Goal: Task Accomplishment & Management: Complete application form

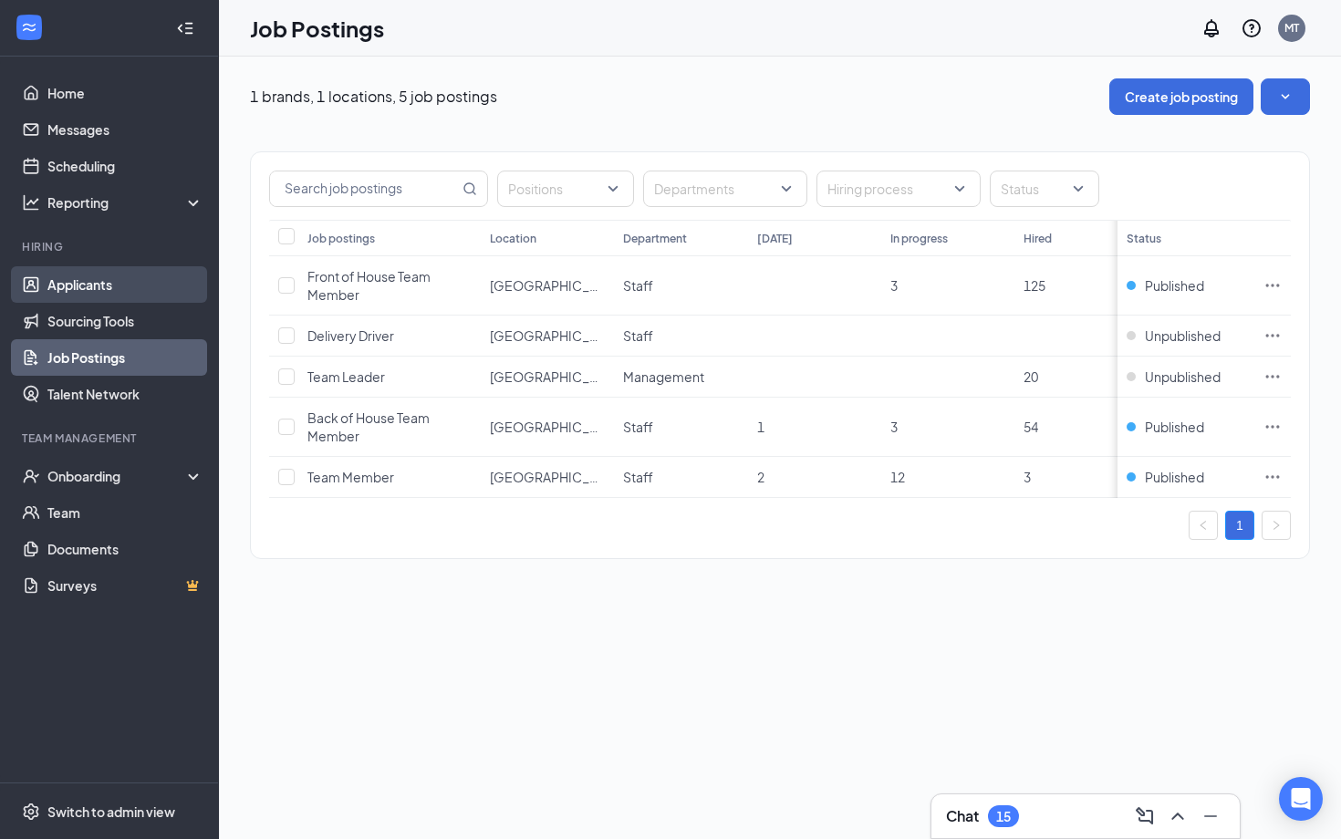
click at [155, 278] on link "Applicants" at bounding box center [125, 284] width 156 height 36
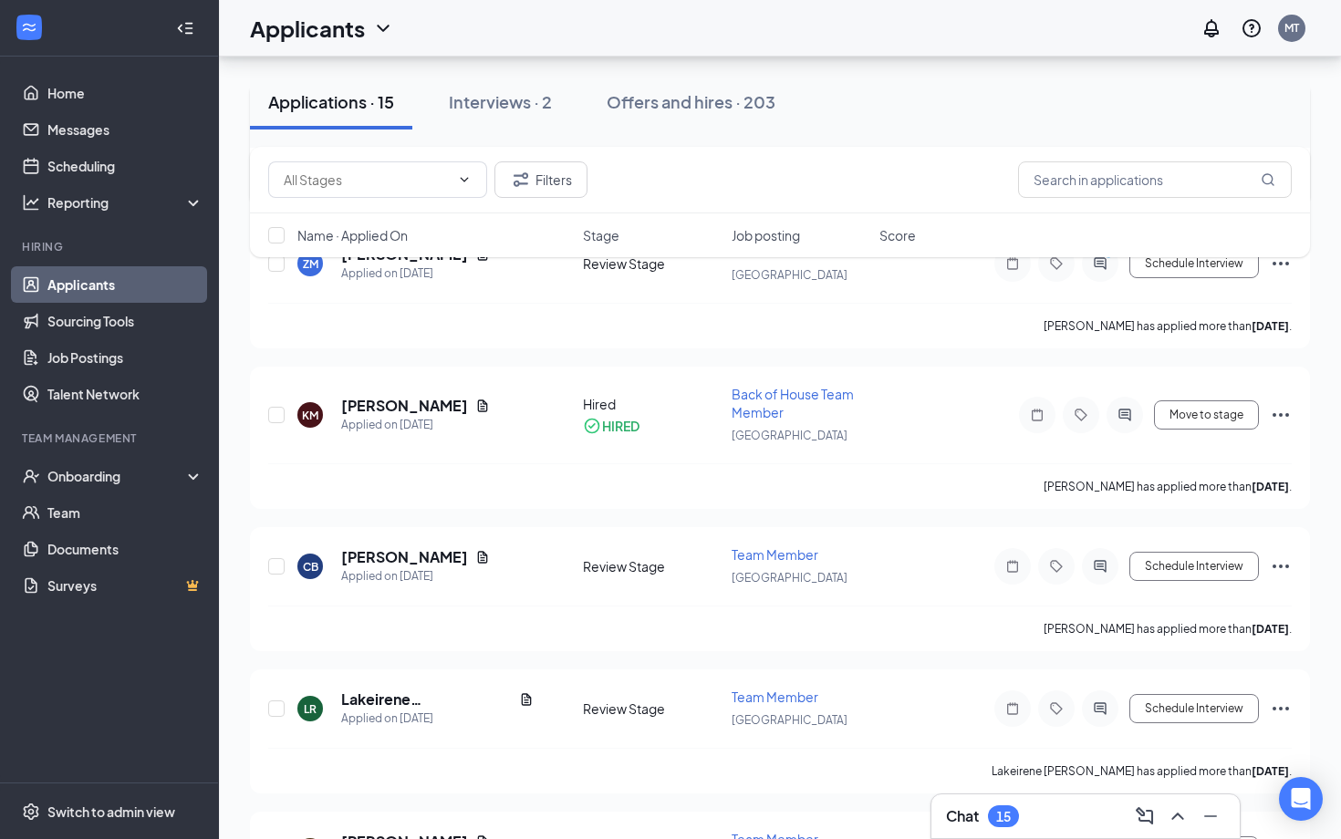
scroll to position [1697, 0]
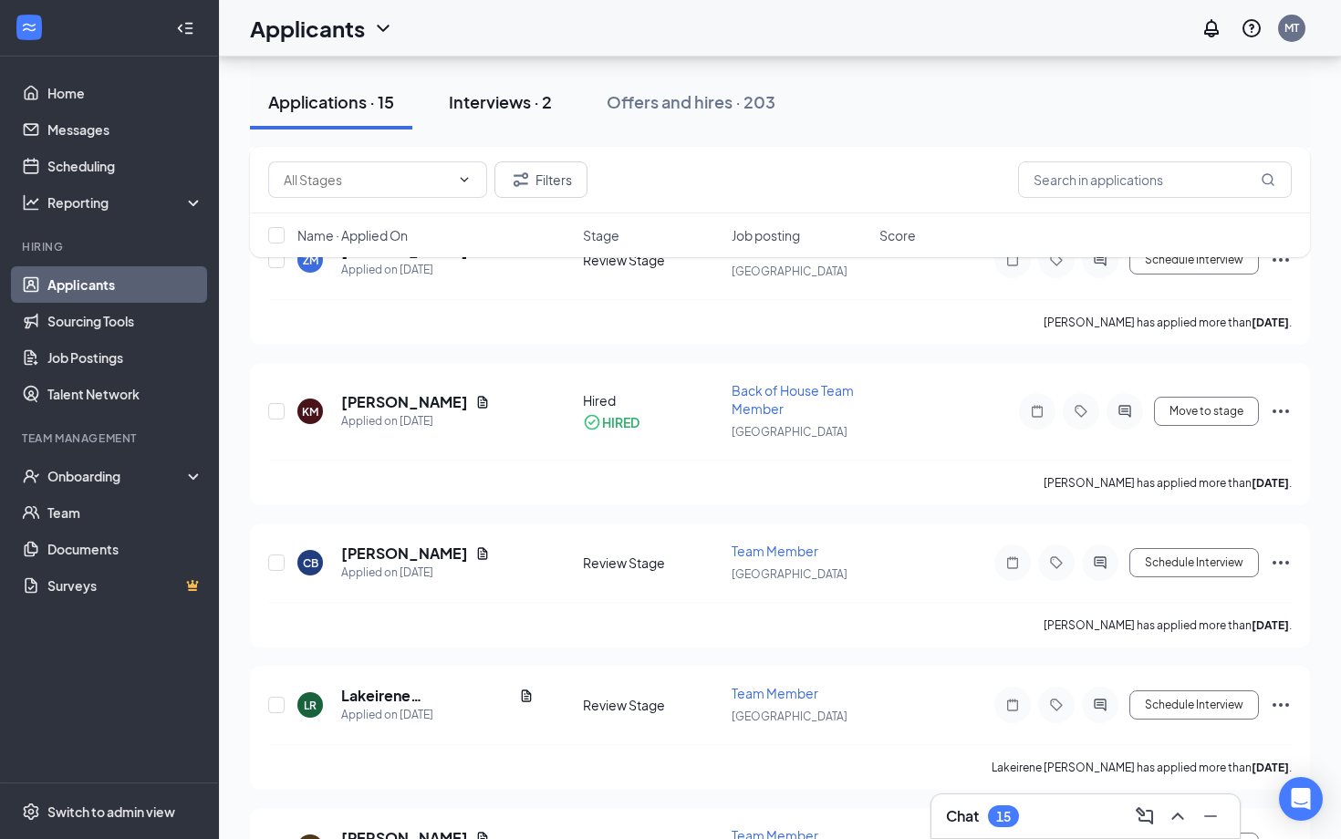
click at [524, 98] on div "Interviews · 2" at bounding box center [500, 101] width 103 height 23
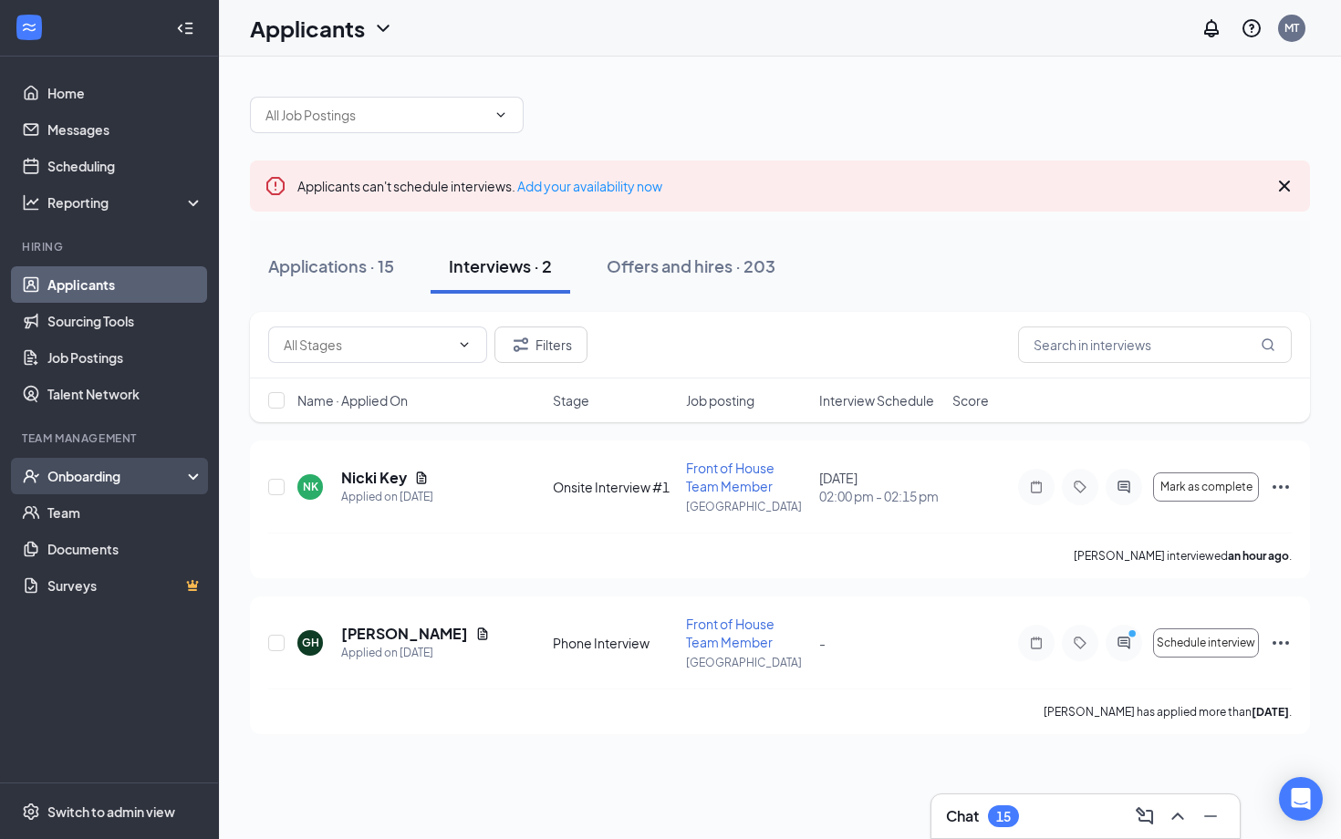
click at [98, 471] on div "Onboarding" at bounding box center [117, 476] width 140 height 18
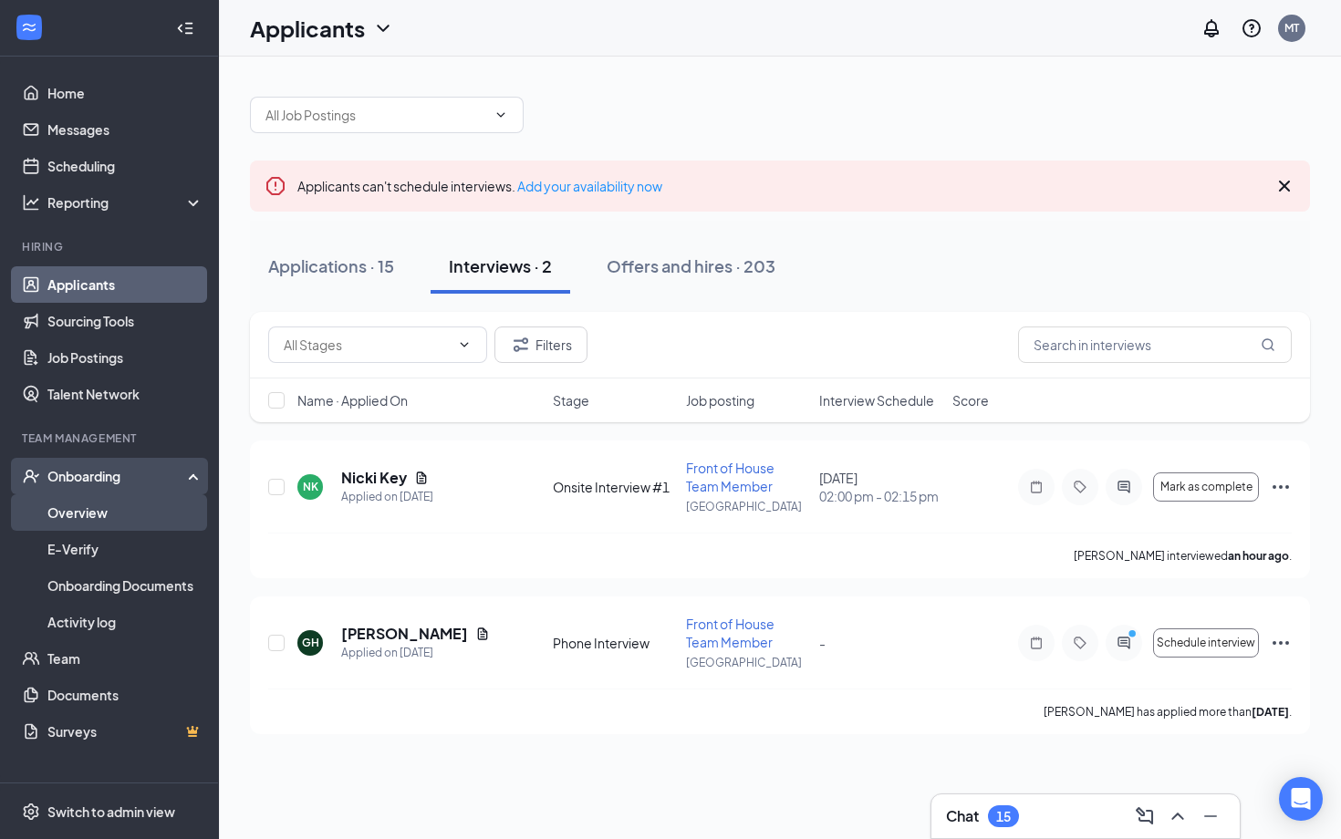
click at [98, 508] on link "Overview" at bounding box center [125, 512] width 156 height 36
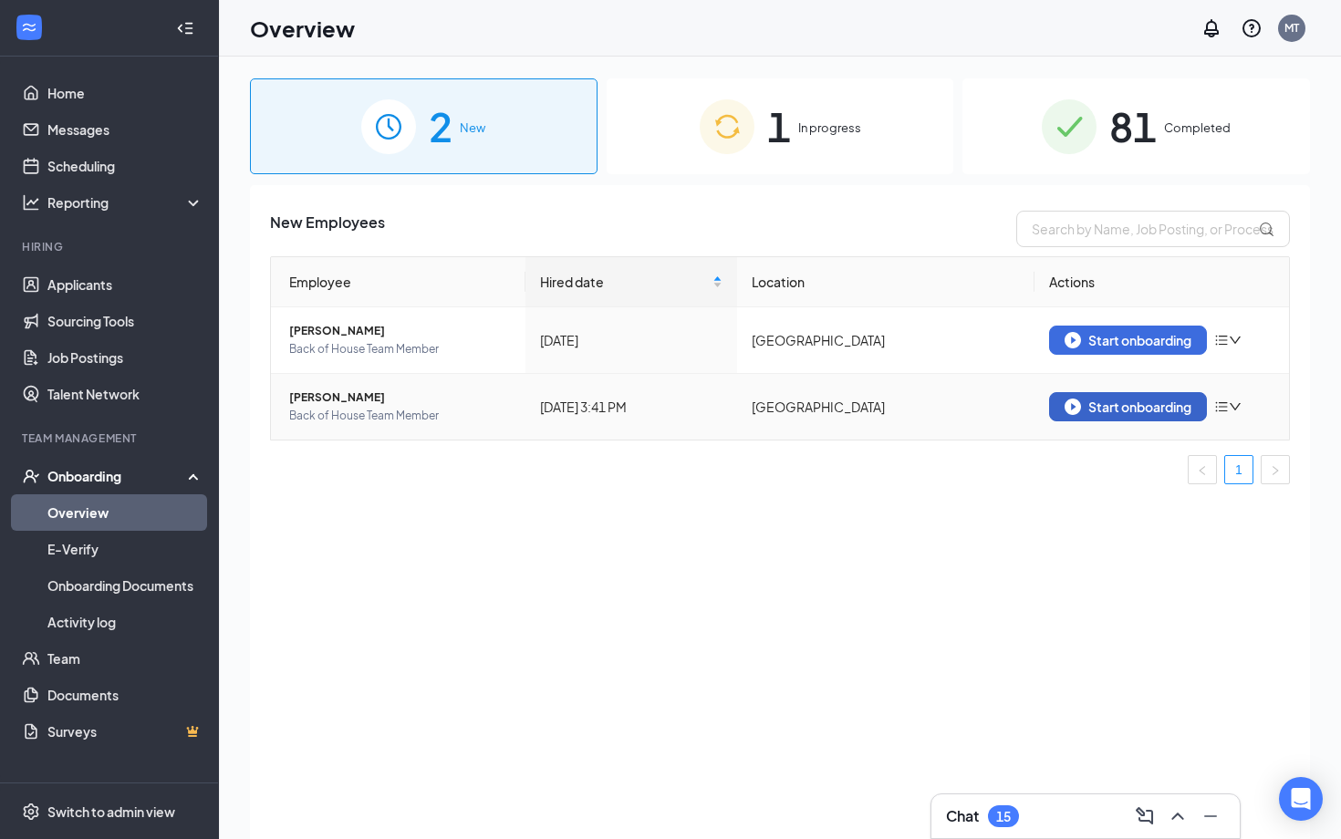
click at [1117, 405] on div "Start onboarding" at bounding box center [1127, 407] width 127 height 16
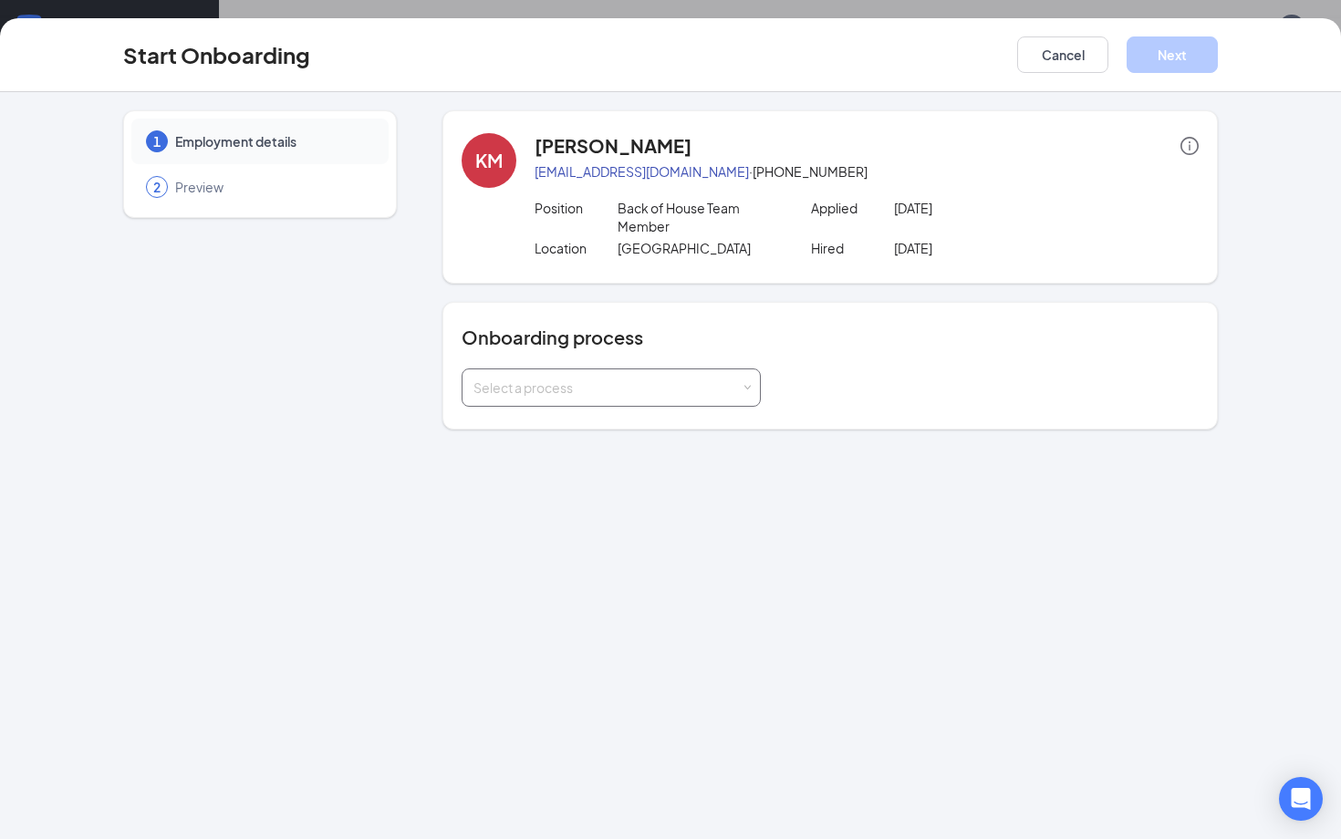
click at [655, 388] on div "Select a process" at bounding box center [606, 387] width 267 height 18
click at [585, 432] on span "Team Member Onboarding" at bounding box center [549, 426] width 161 height 16
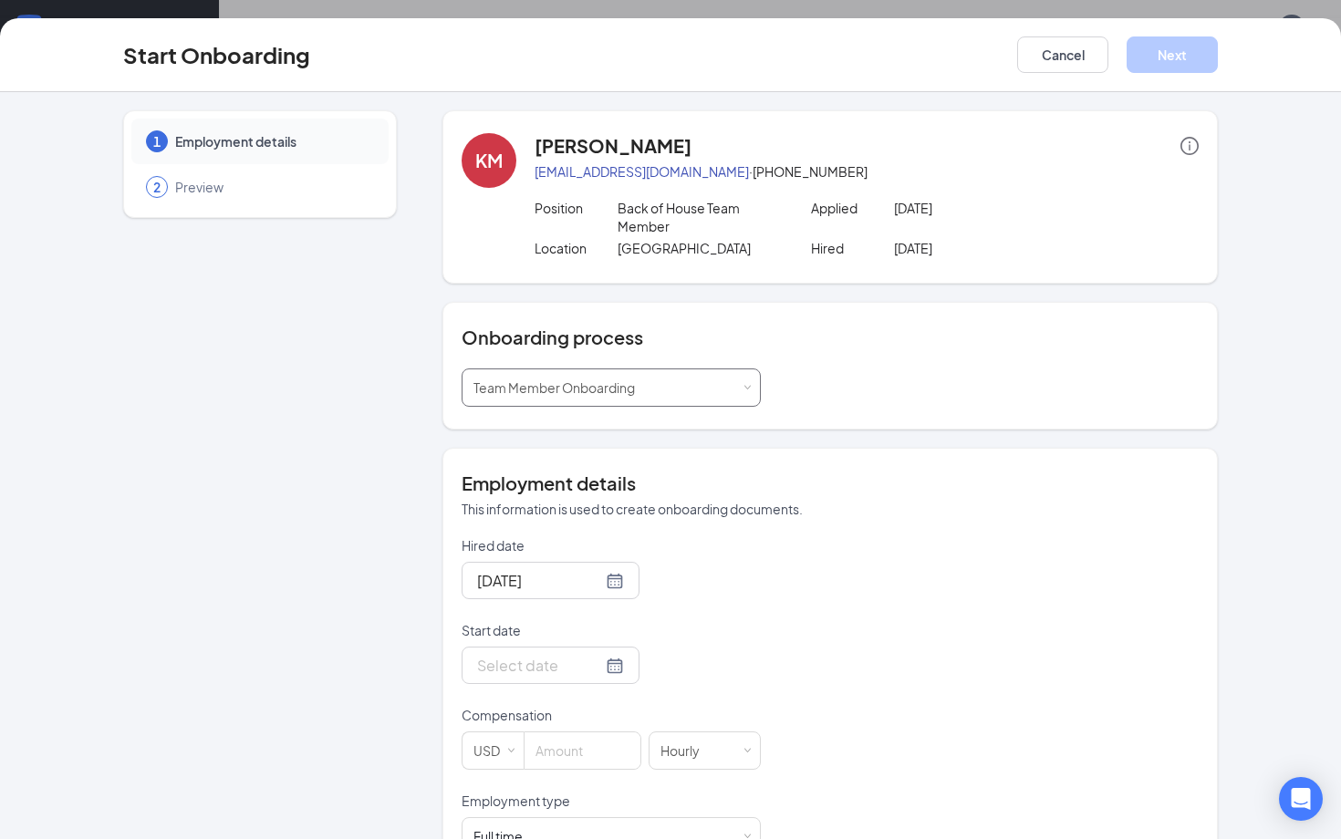
click at [644, 393] on div "Team Member Onboarding" at bounding box center [560, 387] width 174 height 36
click at [621, 422] on span "Team Member Onboarding" at bounding box center [549, 426] width 161 height 16
click at [594, 660] on div at bounding box center [550, 665] width 147 height 23
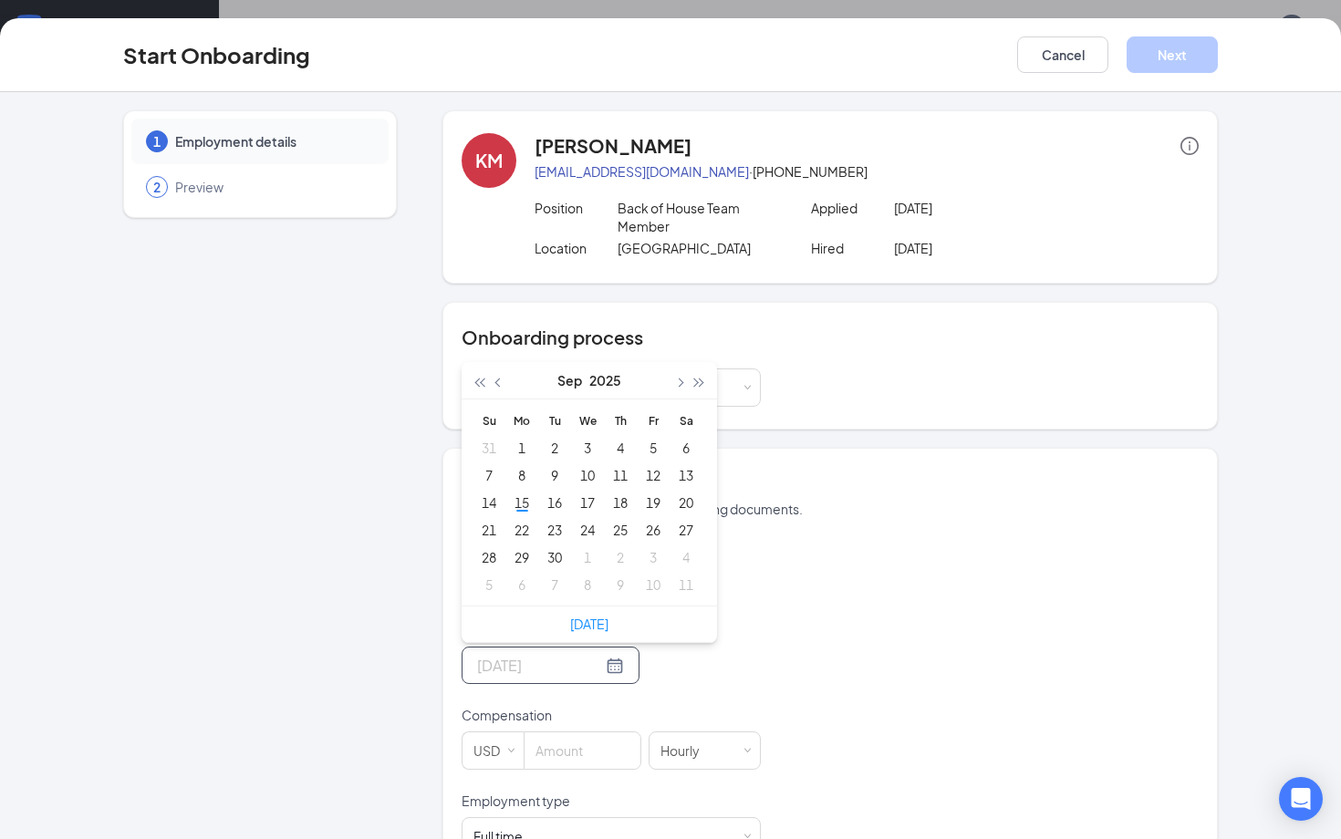
type input "Oct 11, 2025"
type input "Sep 22, 2025"
click at [527, 529] on div "22" at bounding box center [522, 530] width 22 height 22
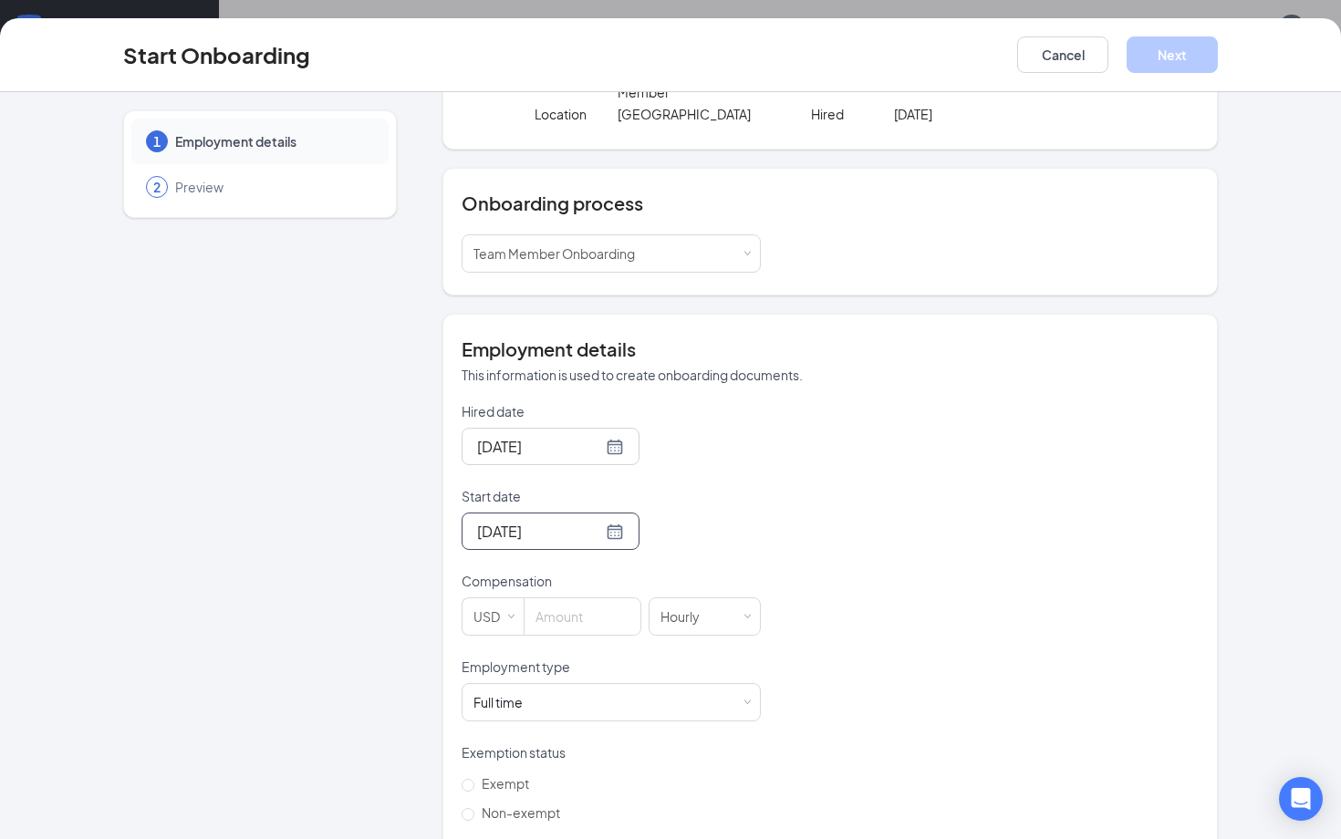
scroll to position [210, 0]
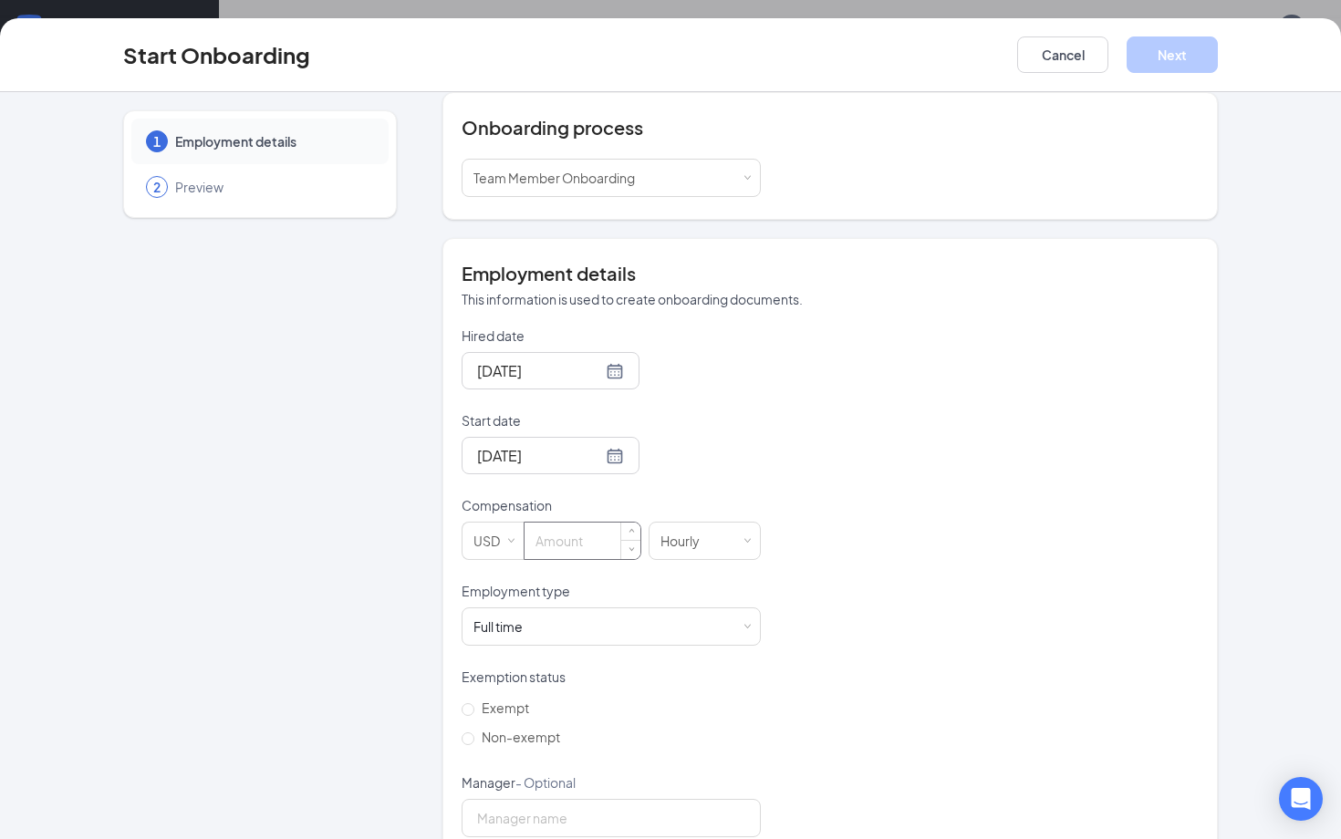
click at [592, 546] on input at bounding box center [582, 541] width 116 height 36
type input "14"
click at [461, 741] on input "Non-exempt" at bounding box center [467, 738] width 13 height 13
radio input "true"
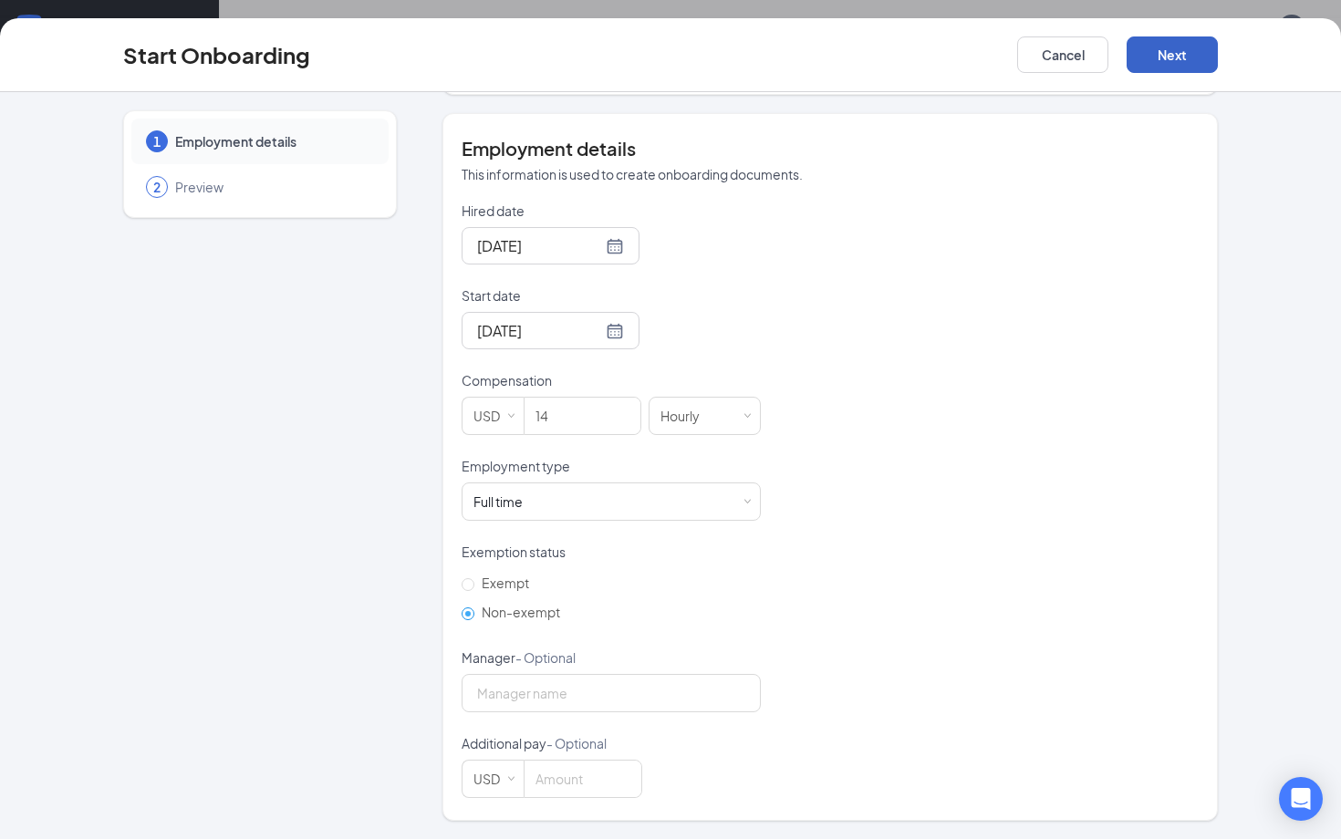
click at [1177, 57] on button "Next" at bounding box center [1171, 54] width 91 height 36
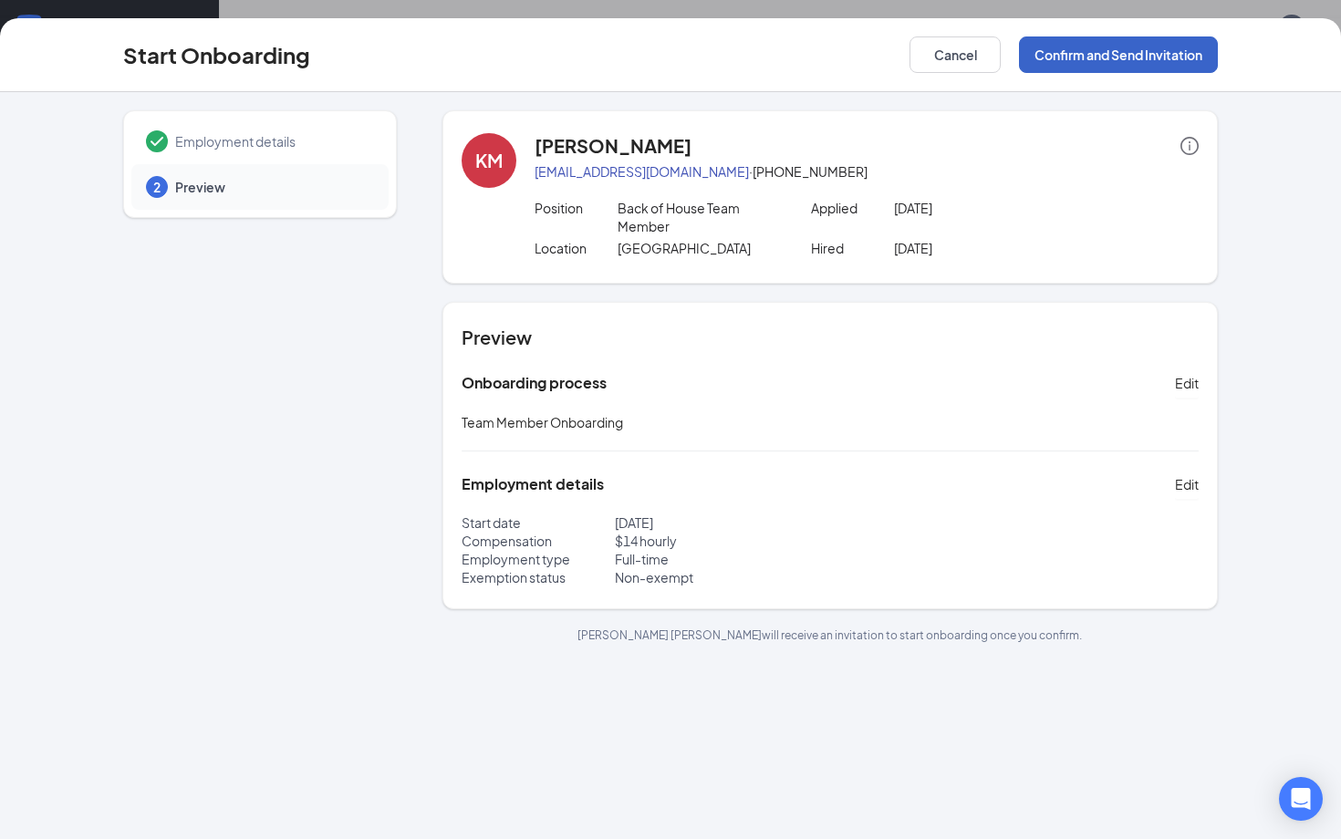
click at [1217, 48] on button "Confirm and Send Invitation" at bounding box center [1118, 54] width 199 height 36
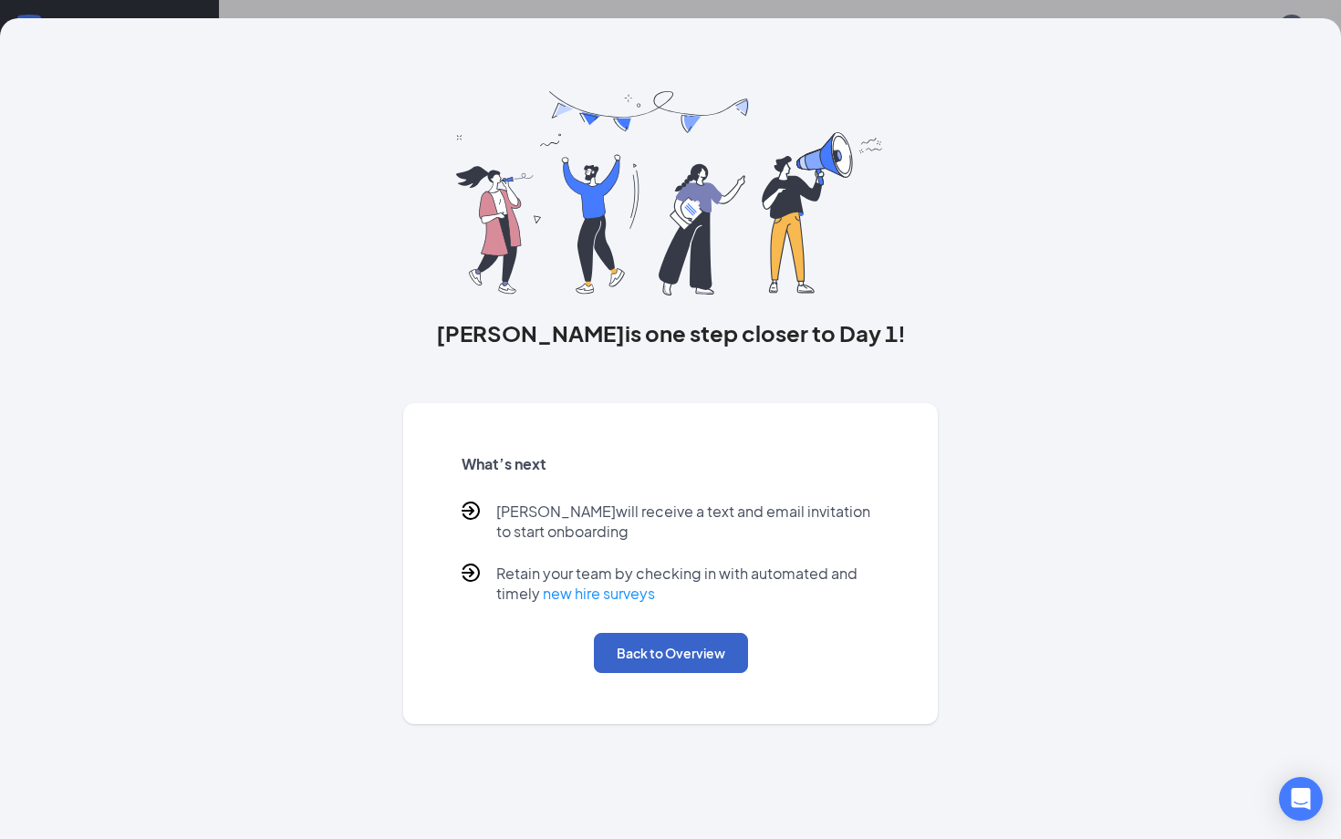
click at [652, 654] on button "Back to Overview" at bounding box center [671, 653] width 154 height 40
